Goal: Navigation & Orientation: Find specific page/section

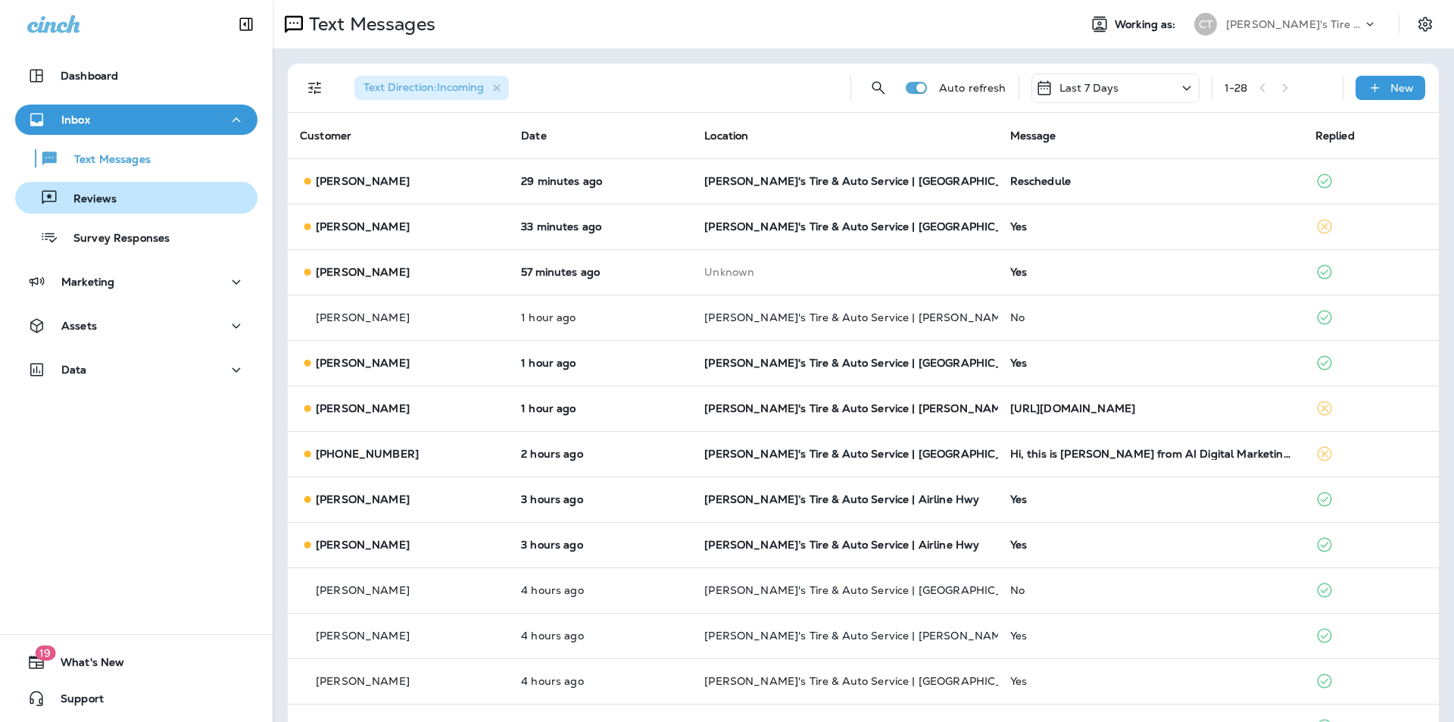
click at [83, 196] on p "Reviews" at bounding box center [87, 199] width 58 height 14
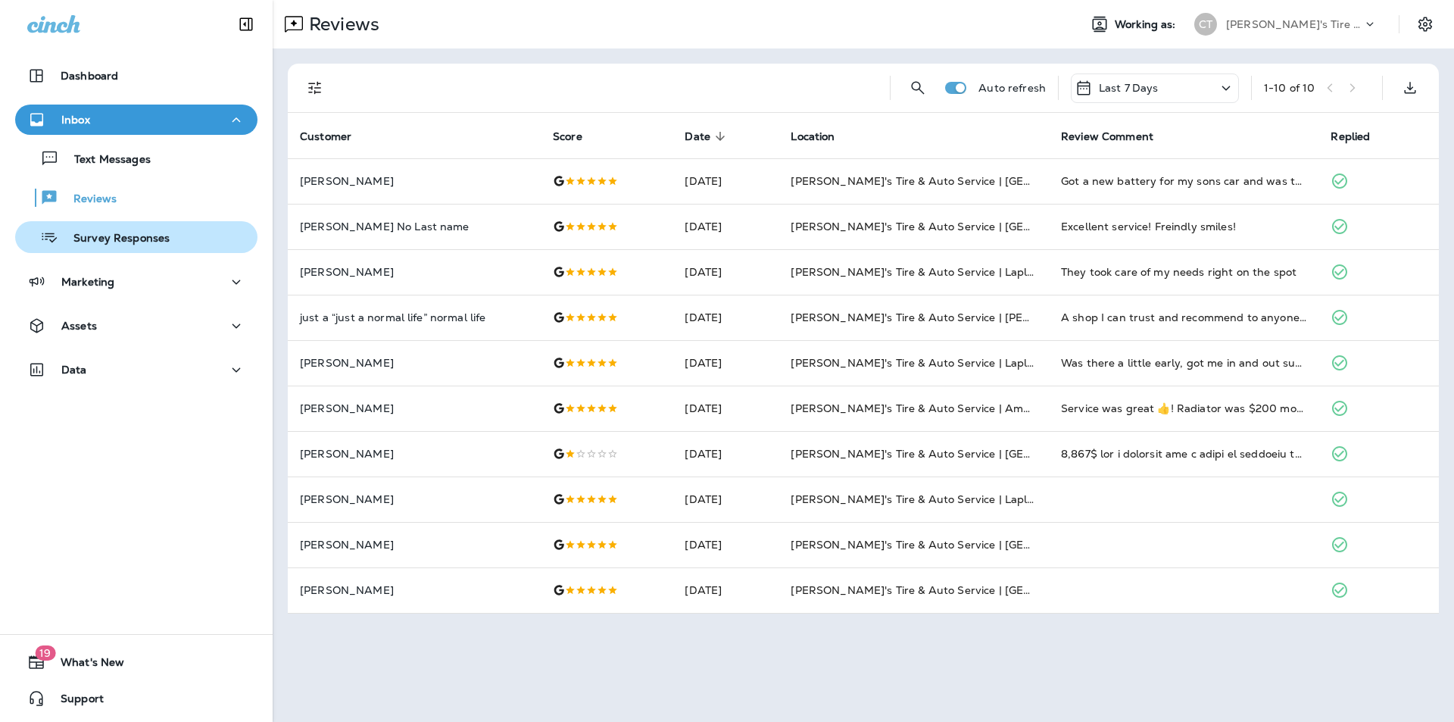
click at [101, 233] on p "Survey Responses" at bounding box center [113, 239] width 111 height 14
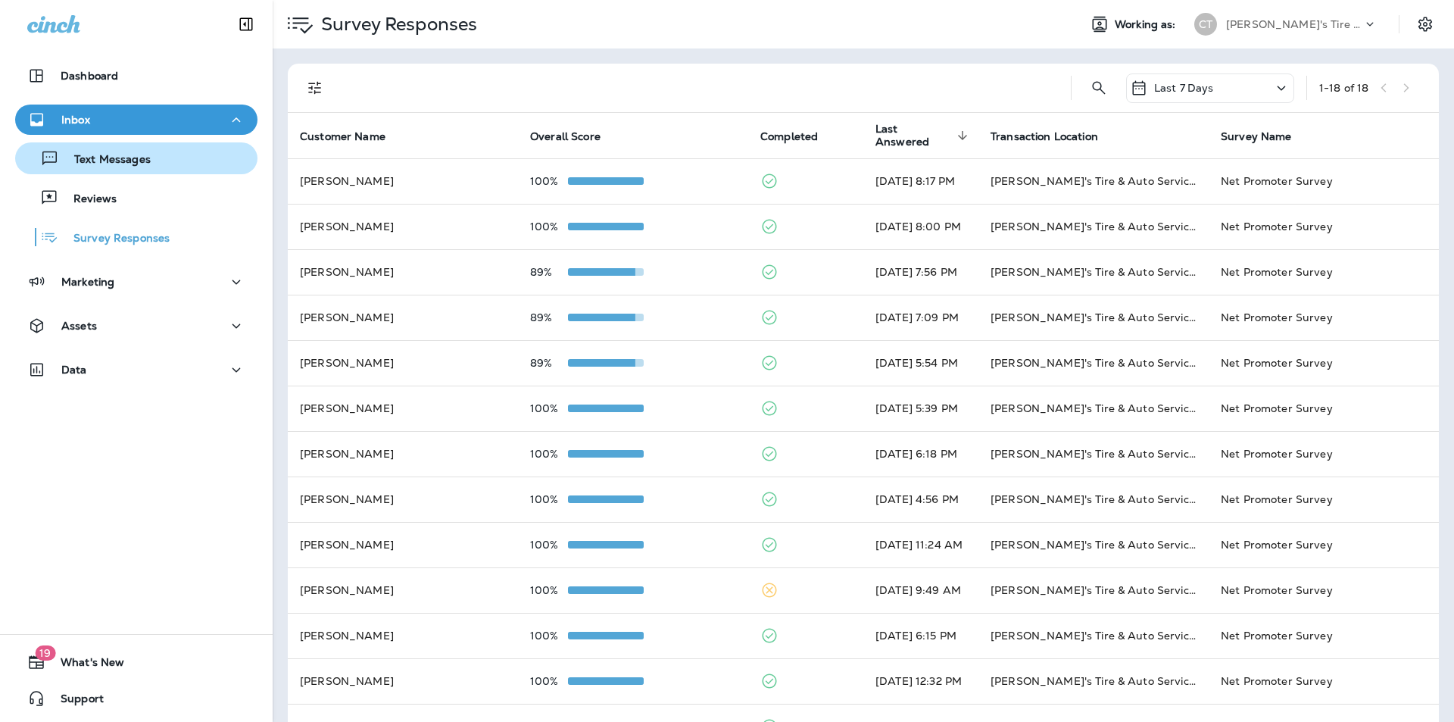
click at [133, 157] on p "Text Messages" at bounding box center [105, 160] width 92 height 14
